Goal: Transaction & Acquisition: Purchase product/service

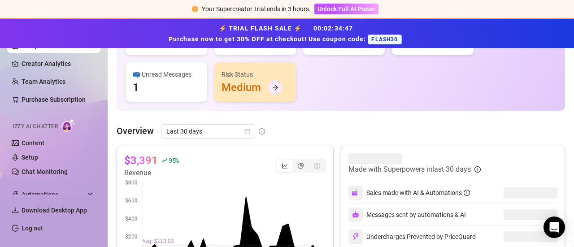
click at [279, 83] on div at bounding box center [275, 87] width 14 height 14
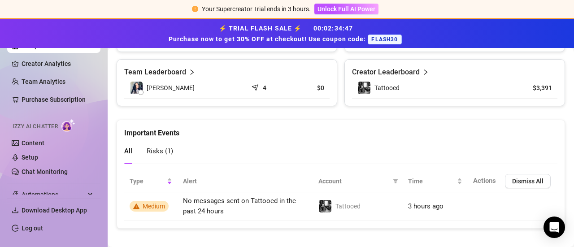
scroll to position [431, 0]
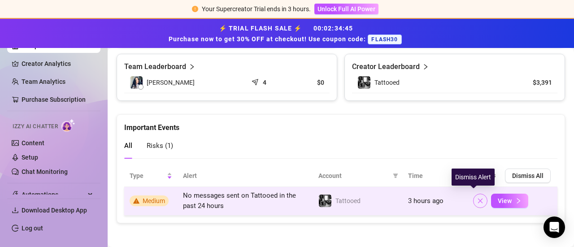
click at [477, 198] on icon "close" at bounding box center [480, 201] width 6 height 6
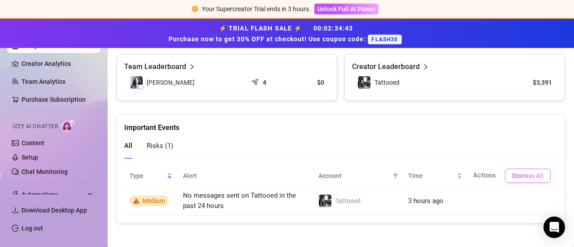
click at [523, 169] on button "Dismiss All" at bounding box center [528, 176] width 46 height 14
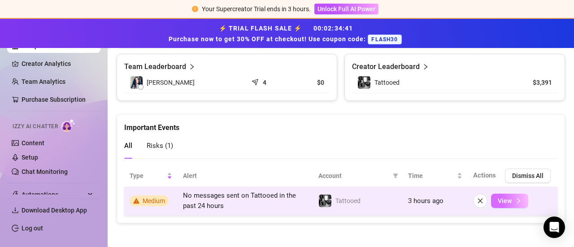
click at [515, 198] on icon "right" at bounding box center [518, 201] width 6 height 6
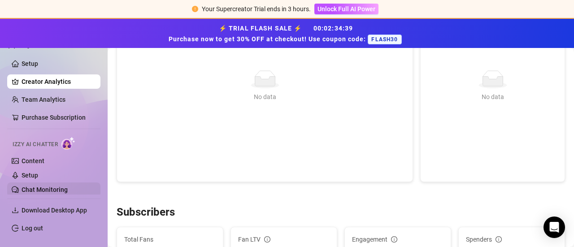
click at [44, 189] on link "Chat Monitoring" at bounding box center [45, 189] width 46 height 7
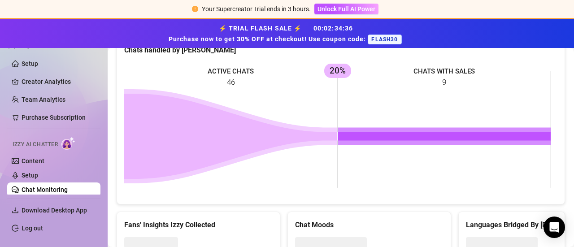
scroll to position [437, 0]
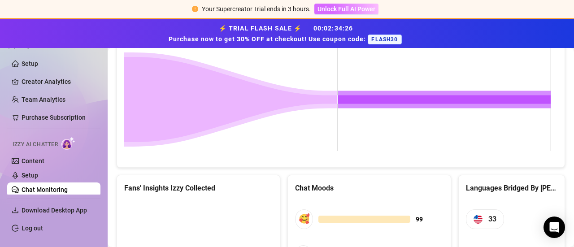
click at [364, 11] on span "Unlock Full AI Power" at bounding box center [347, 8] width 58 height 7
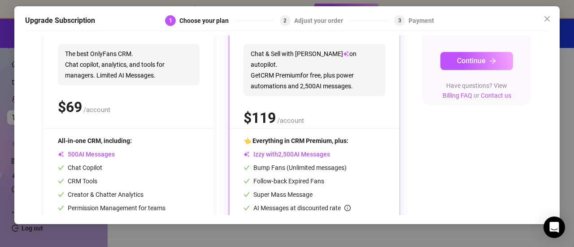
scroll to position [124, 0]
click at [466, 65] on span "Continue" at bounding box center [471, 60] width 29 height 9
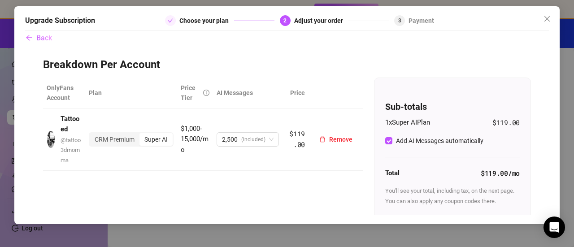
scroll to position [57, 0]
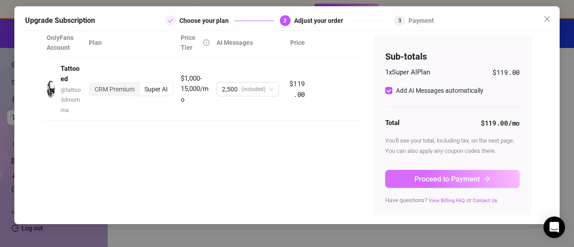
click at [435, 176] on span "Proceed to Payment" at bounding box center [446, 179] width 65 height 9
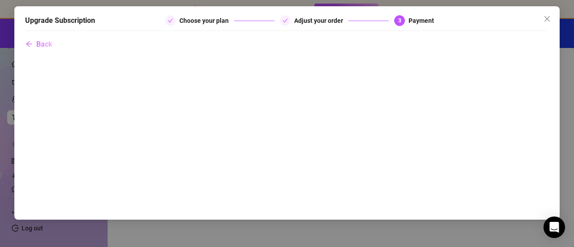
scroll to position [0, 0]
click at [6, 115] on div "Upgrade Subscription Choose your plan Adjust your order 3 Payment Back" at bounding box center [287, 123] width 574 height 247
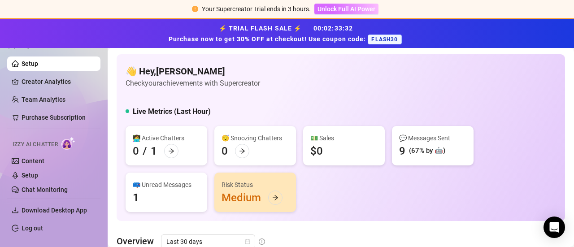
click at [354, 9] on span "Unlock Full AI Power" at bounding box center [347, 8] width 58 height 7
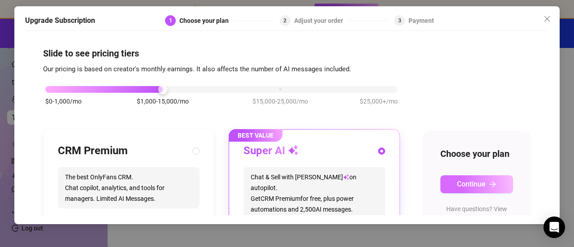
click at [478, 190] on button "Continue" at bounding box center [476, 184] width 73 height 18
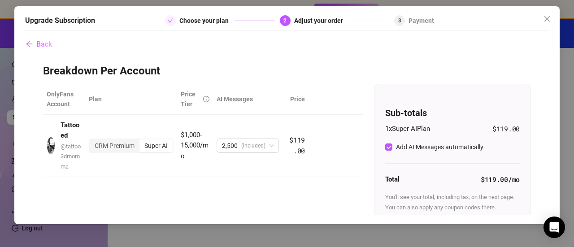
scroll to position [57, 0]
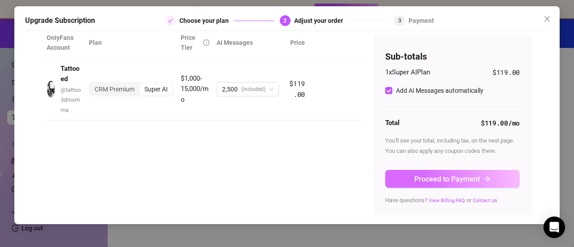
click at [453, 179] on span "Proceed to Payment" at bounding box center [446, 179] width 65 height 9
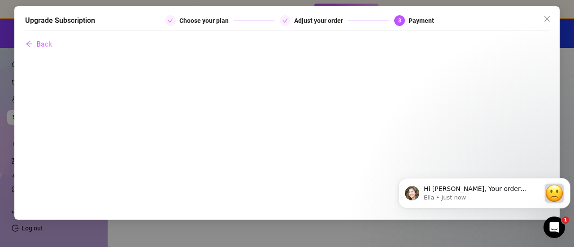
scroll to position [0, 0]
click at [548, 17] on icon "close" at bounding box center [547, 18] width 7 height 7
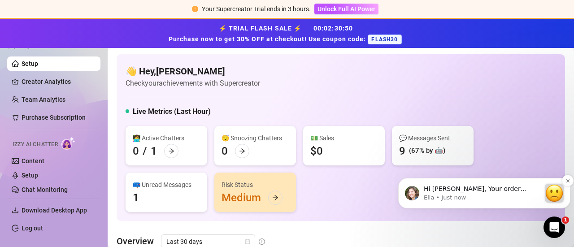
click at [471, 194] on p "Ella • Just now" at bounding box center [482, 198] width 117 height 8
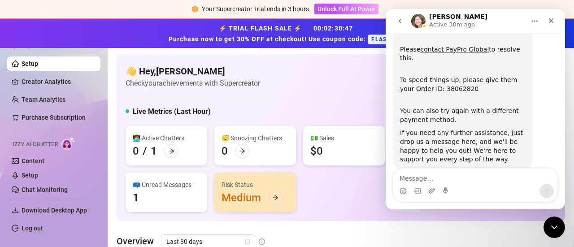
scroll to position [113, 0]
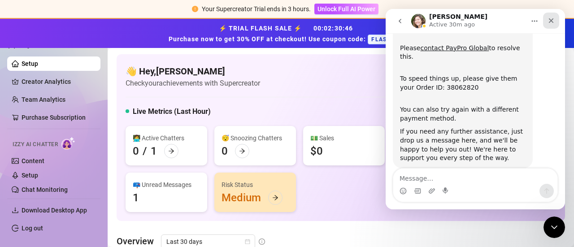
click at [553, 20] on icon "Close" at bounding box center [551, 20] width 7 height 7
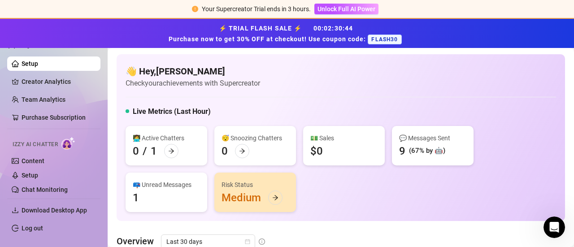
click at [254, 198] on div "Risk Status Medium" at bounding box center [255, 192] width 82 height 39
click at [276, 196] on icon "arrow-right" at bounding box center [275, 198] width 5 height 5
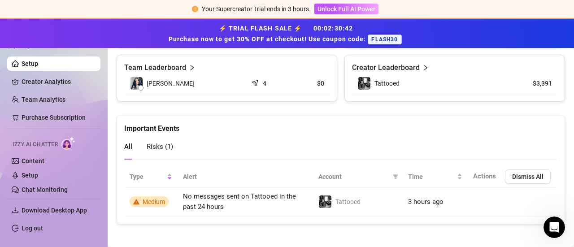
scroll to position [431, 0]
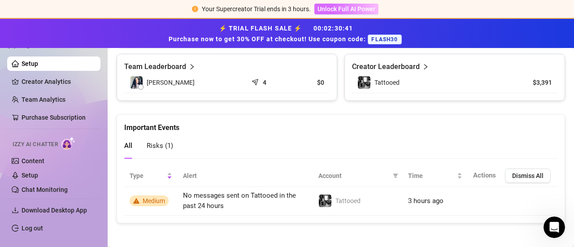
click at [341, 5] on button "Unlock Full AI Power" at bounding box center [346, 9] width 64 height 11
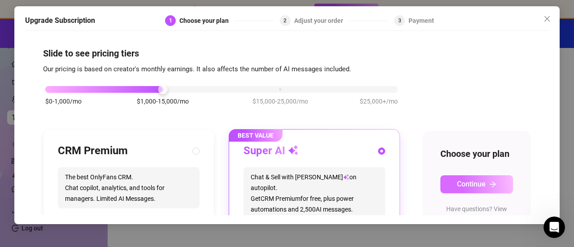
click at [489, 188] on icon "arrow-right" at bounding box center [492, 184] width 7 height 7
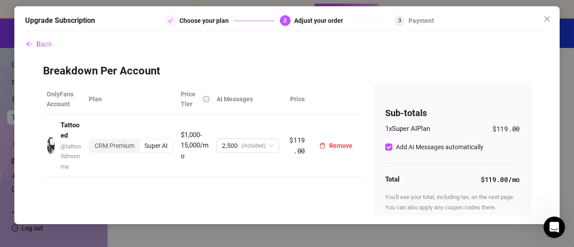
scroll to position [57, 0]
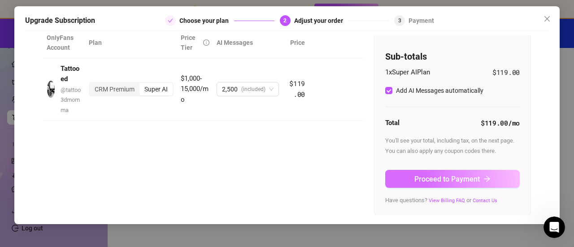
click at [440, 172] on button "Proceed to Payment" at bounding box center [452, 179] width 135 height 18
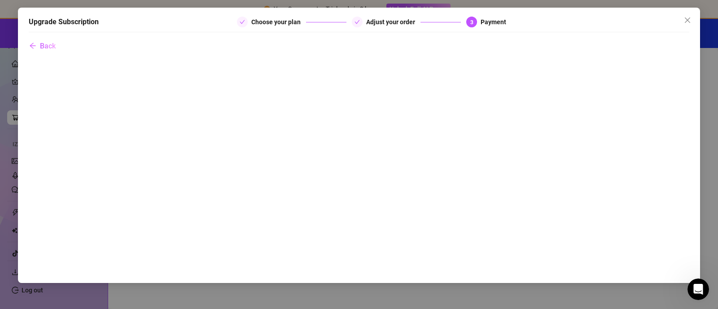
scroll to position [51, 0]
click at [574, 24] on button "Close" at bounding box center [687, 20] width 14 height 14
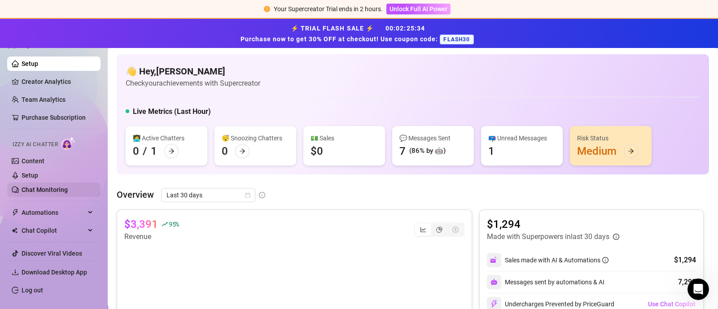
click at [41, 188] on link "Chat Monitoring" at bounding box center [45, 189] width 46 height 7
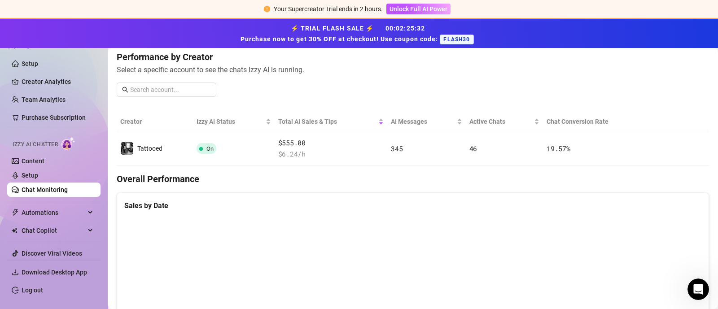
scroll to position [114, 0]
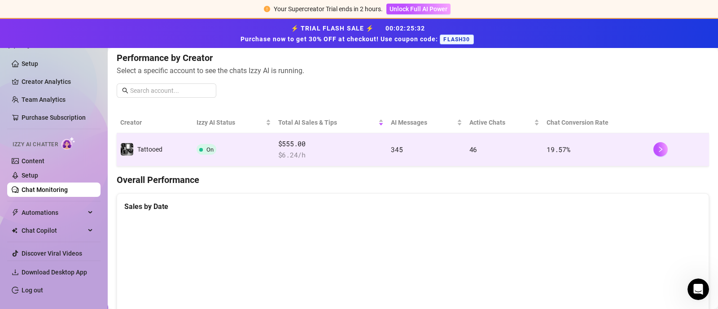
click at [336, 151] on span "$ 6.24 /h" at bounding box center [330, 155] width 105 height 11
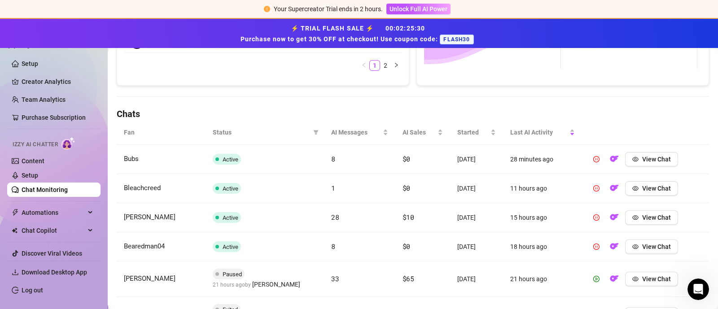
scroll to position [267, 0]
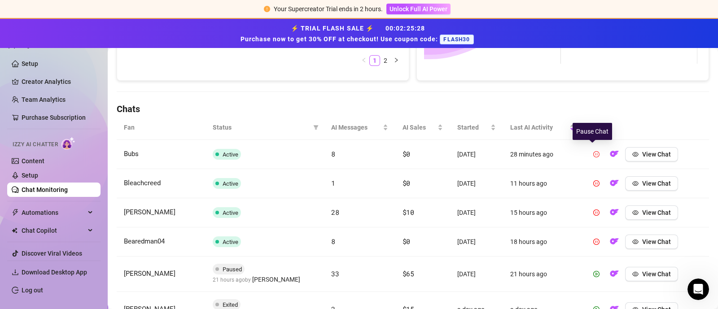
click at [574, 151] on icon "pause-circle" at bounding box center [596, 154] width 6 height 6
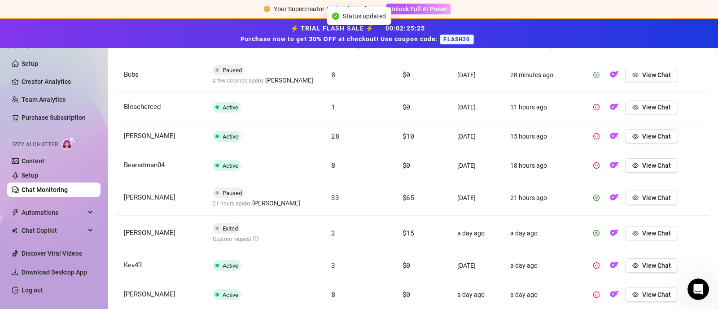
scroll to position [371, 0]
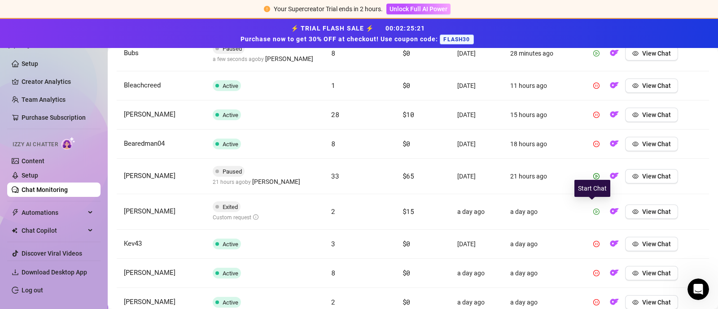
click at [574, 210] on icon "play-circle" at bounding box center [596, 211] width 2 height 3
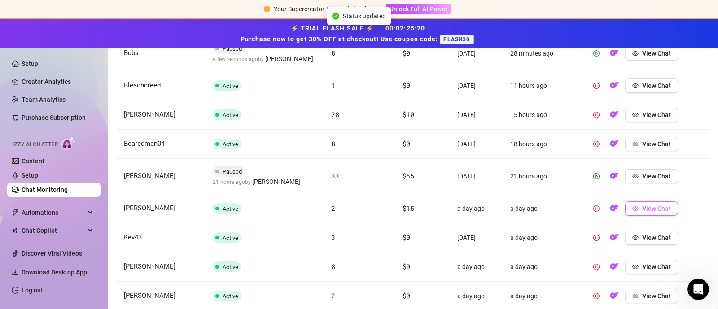
click at [574, 210] on button "View Chat" at bounding box center [651, 208] width 53 height 14
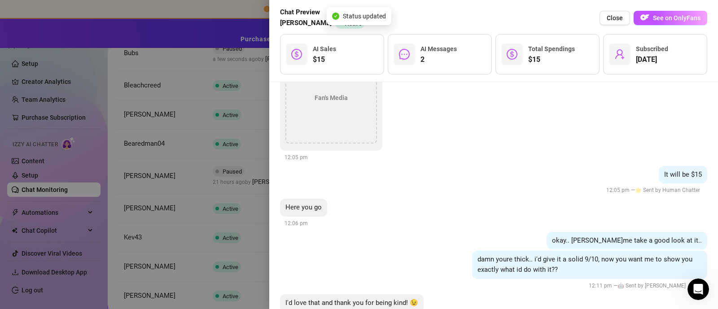
scroll to position [363, 0]
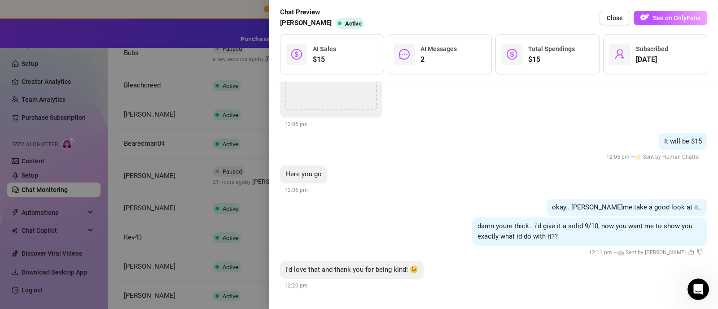
click at [105, 127] on div at bounding box center [359, 154] width 718 height 309
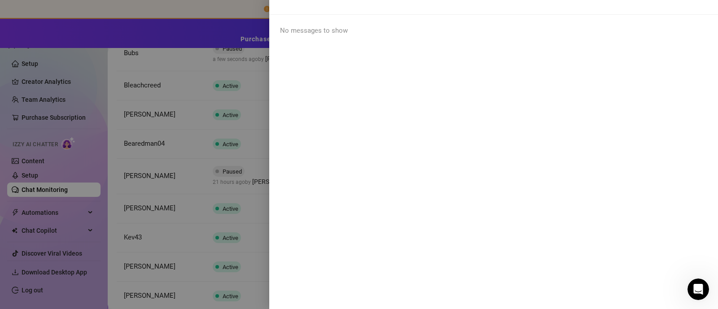
scroll to position [0, 0]
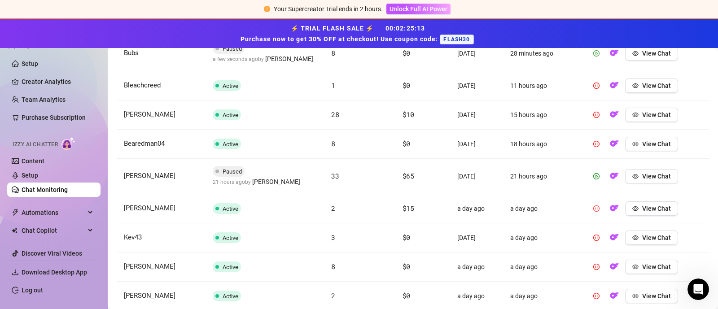
click at [44, 186] on link "Chat Monitoring" at bounding box center [45, 189] width 46 height 7
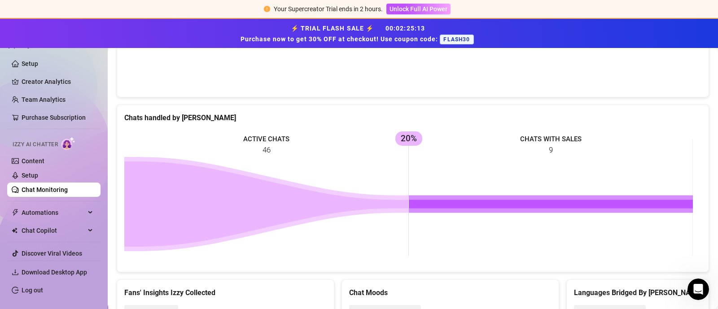
click at [44, 186] on link "Chat Monitoring" at bounding box center [45, 189] width 46 height 7
